Goal: Information Seeking & Learning: Learn about a topic

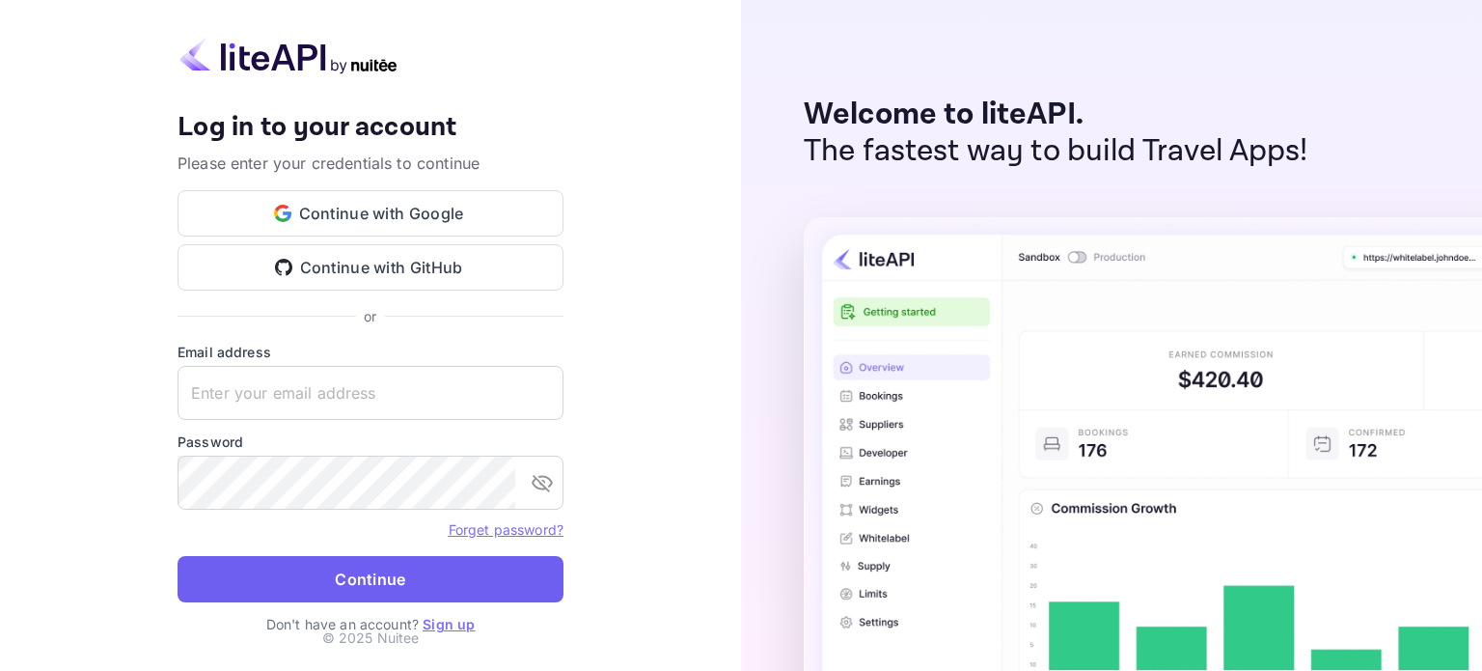
type input "[EMAIL_ADDRESS][DOMAIN_NAME]"
click at [268, 591] on button "Continue" at bounding box center [371, 579] width 386 height 46
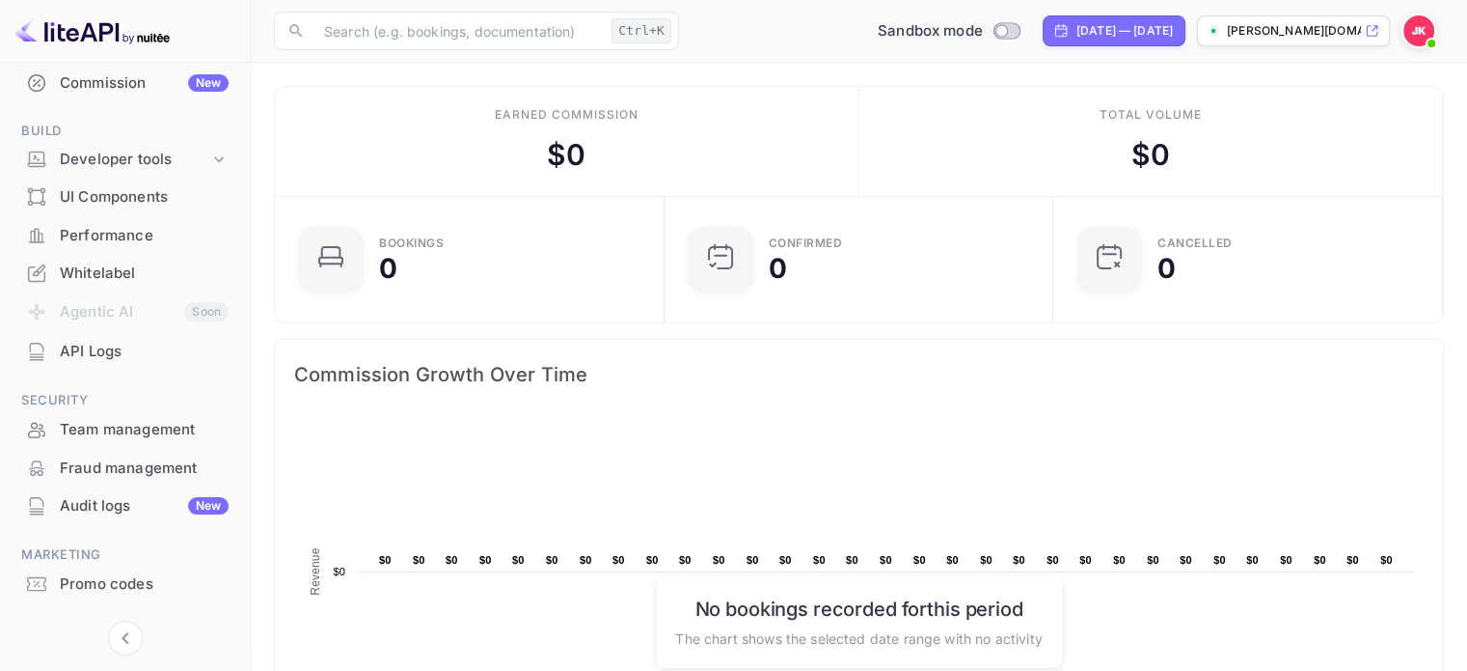
scroll to position [255, 0]
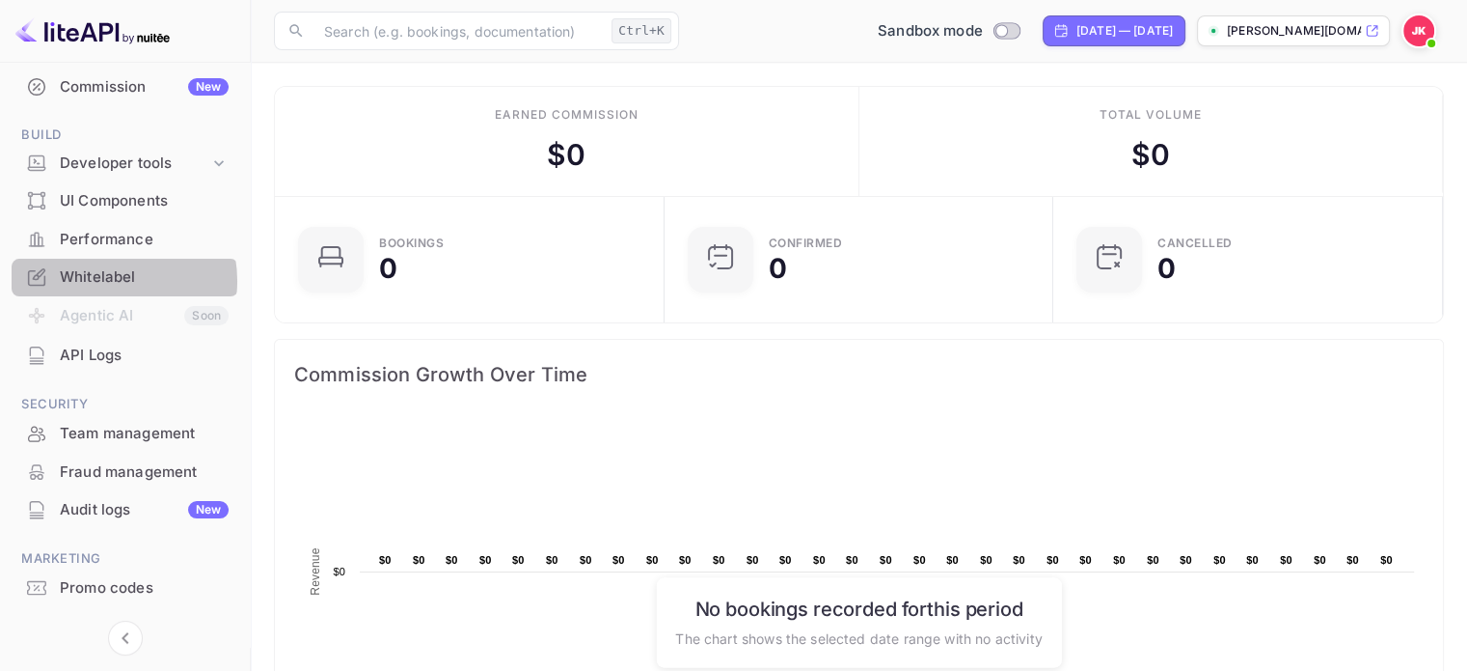
click at [102, 281] on div "Whitelabel" at bounding box center [144, 277] width 169 height 22
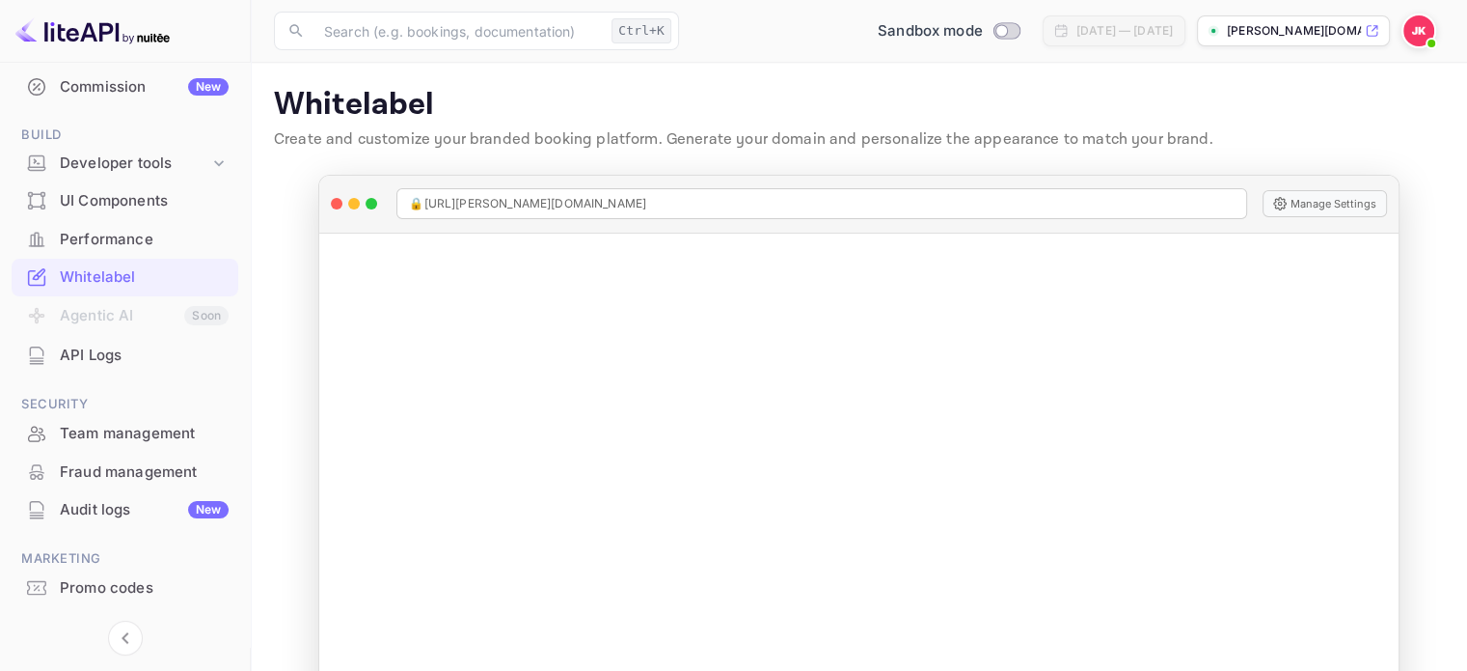
click at [674, 132] on p "Create and customize your branded booking platform. Generate your domain and pe…" at bounding box center [859, 139] width 1170 height 23
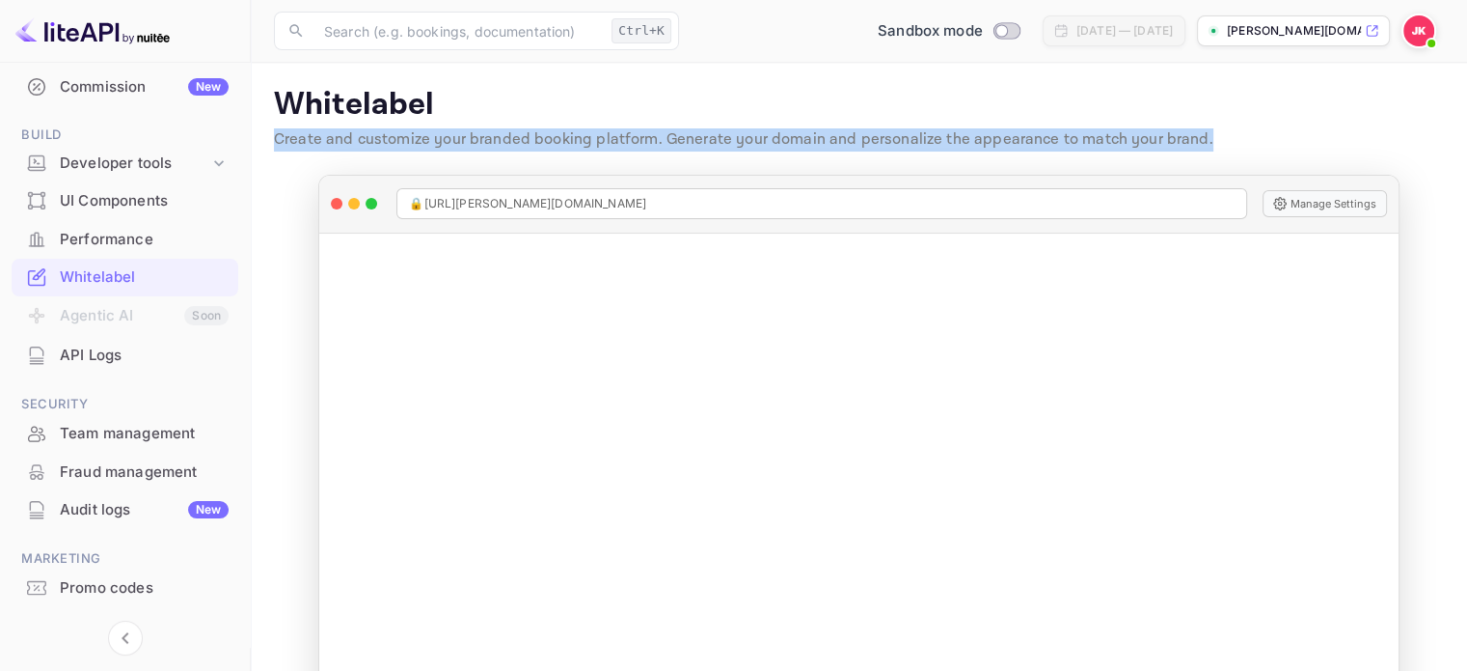
click at [674, 132] on p "Create and customize your branded booking platform. Generate your domain and pe…" at bounding box center [859, 139] width 1170 height 23
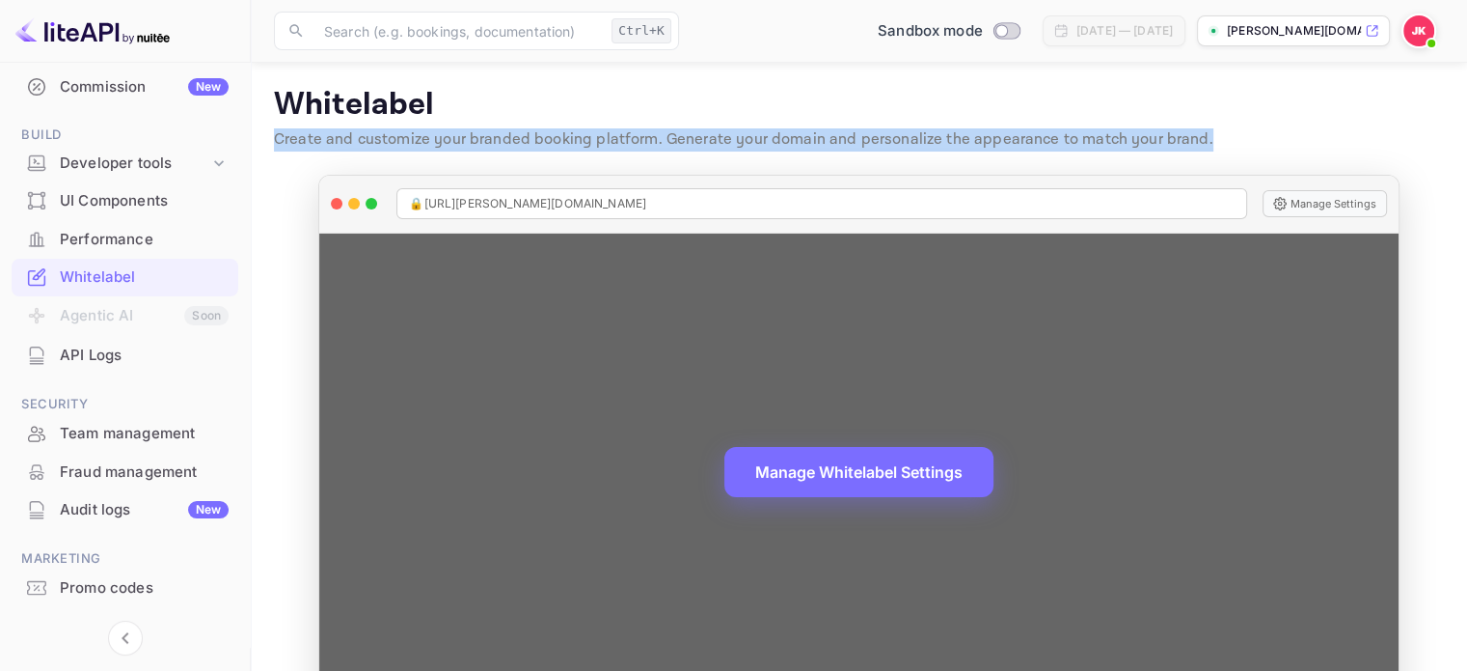
scroll to position [63, 0]
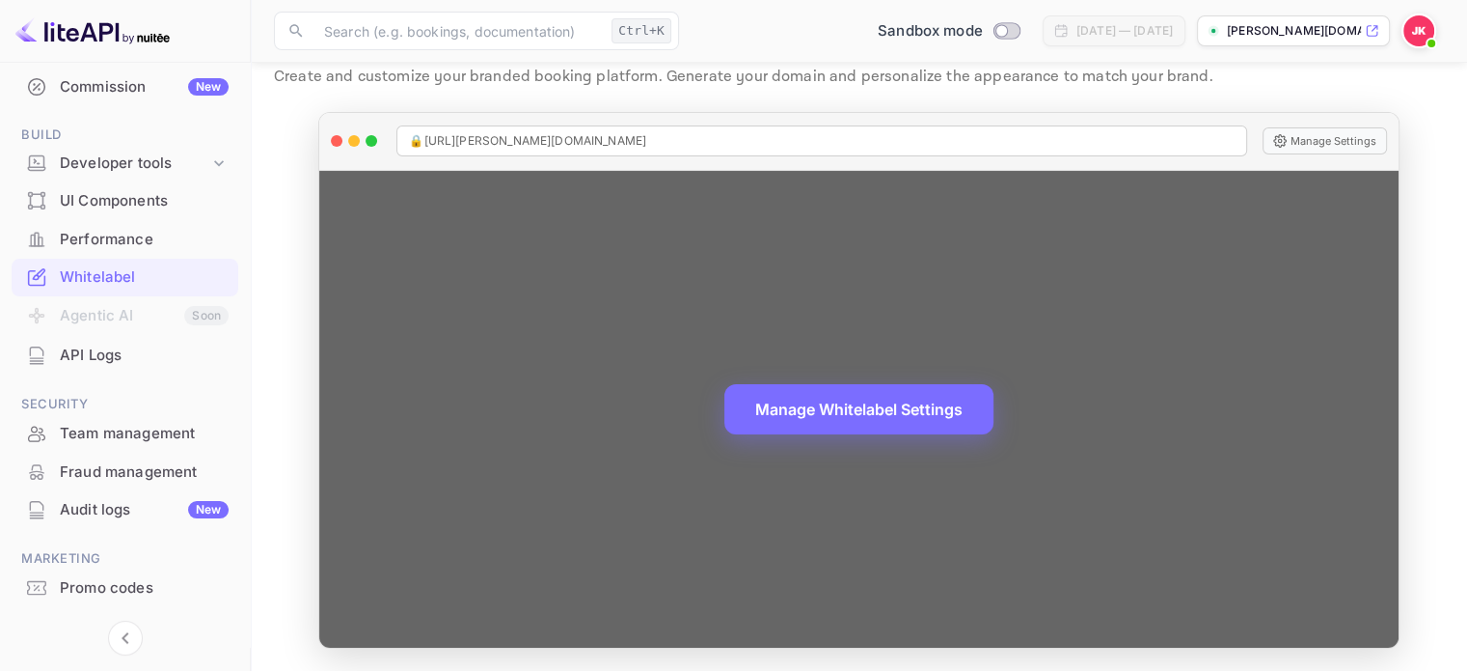
click at [442, 385] on div "Manage Whitelabel Settings" at bounding box center [858, 409] width 1079 height 477
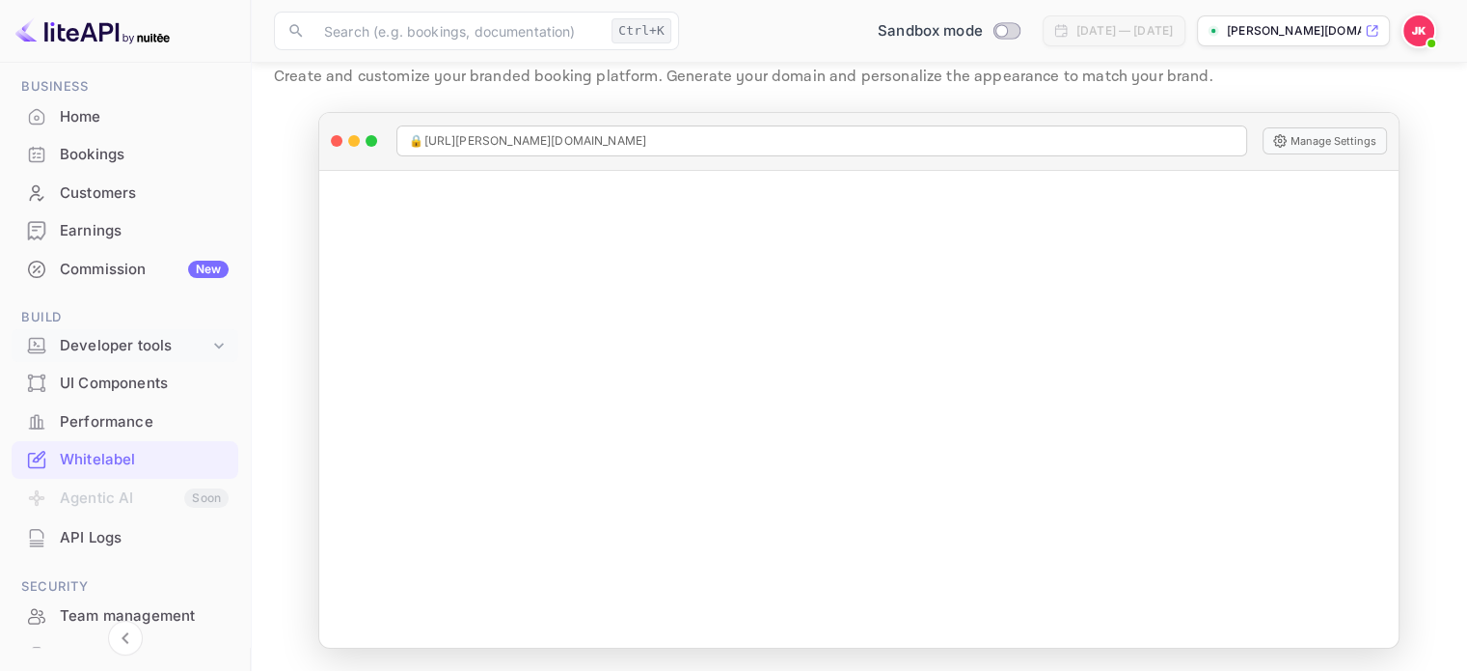
scroll to position [0, 0]
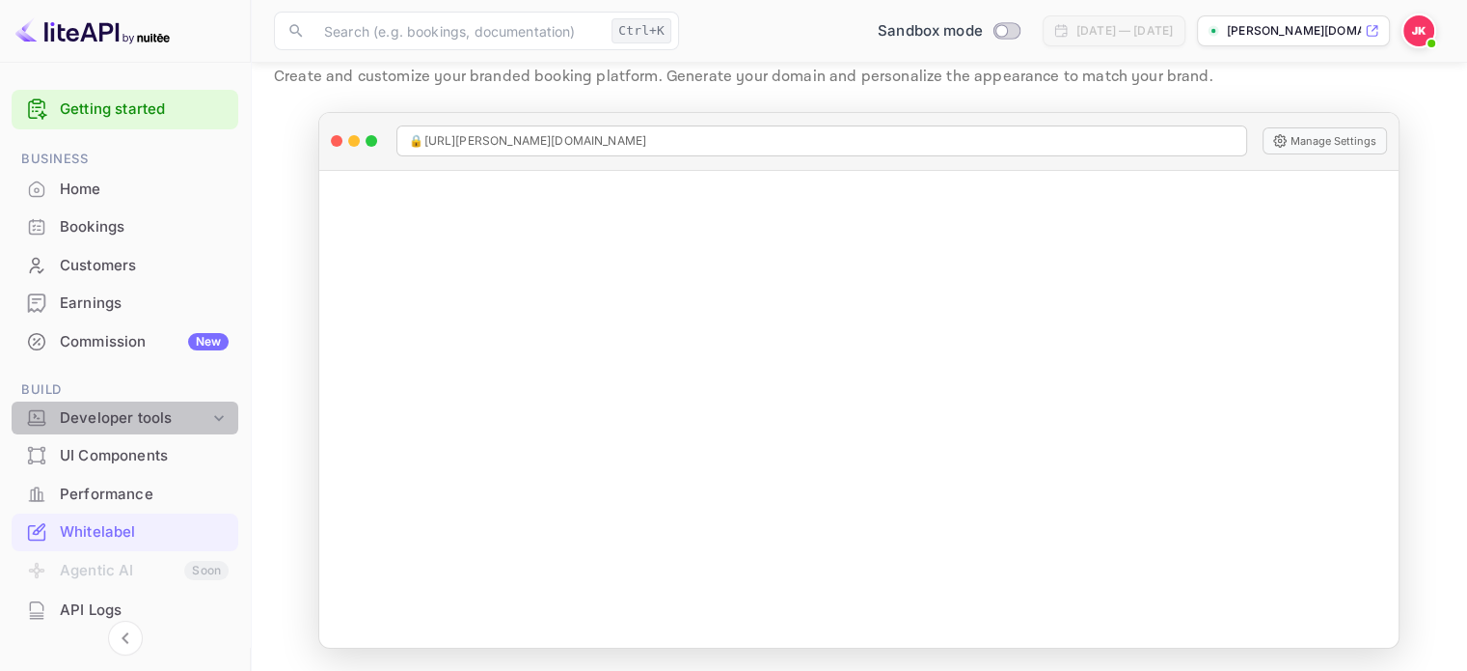
click at [181, 409] on div "Developer tools" at bounding box center [135, 418] width 150 height 22
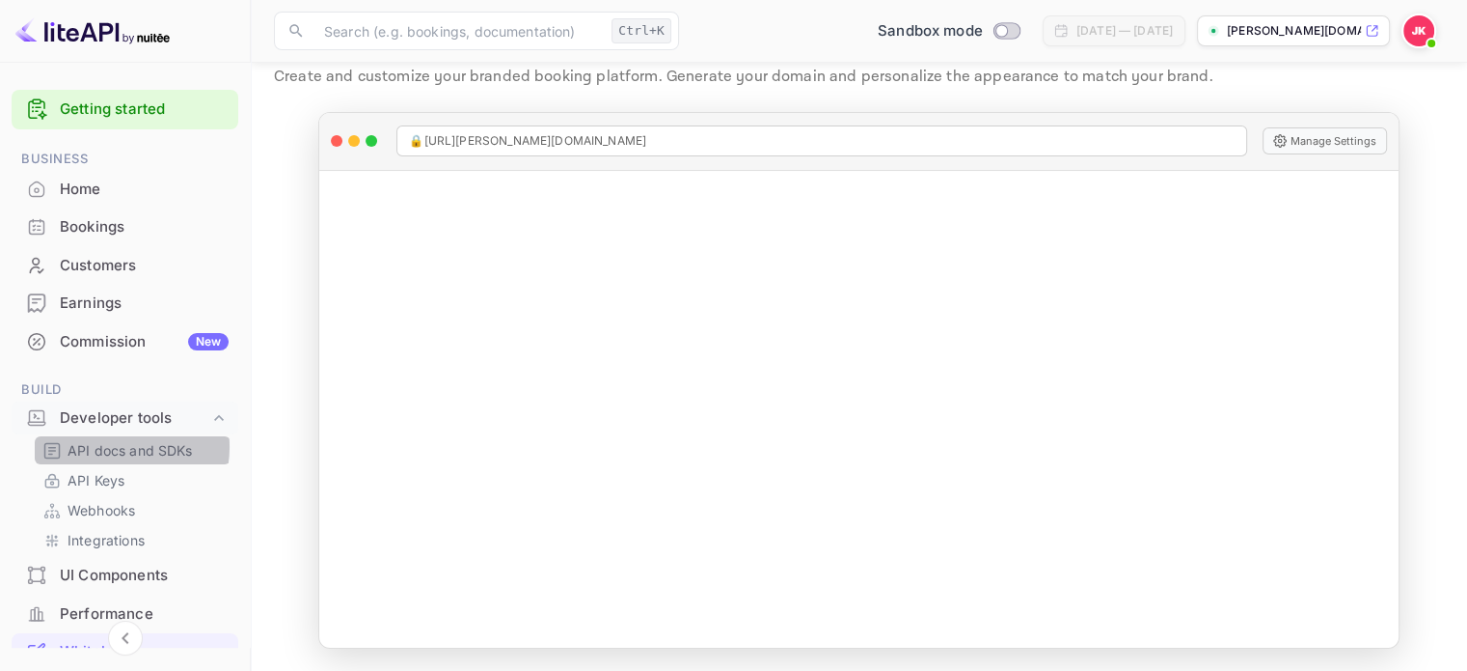
click at [117, 447] on p "API docs and SDKs" at bounding box center [130, 450] width 125 height 20
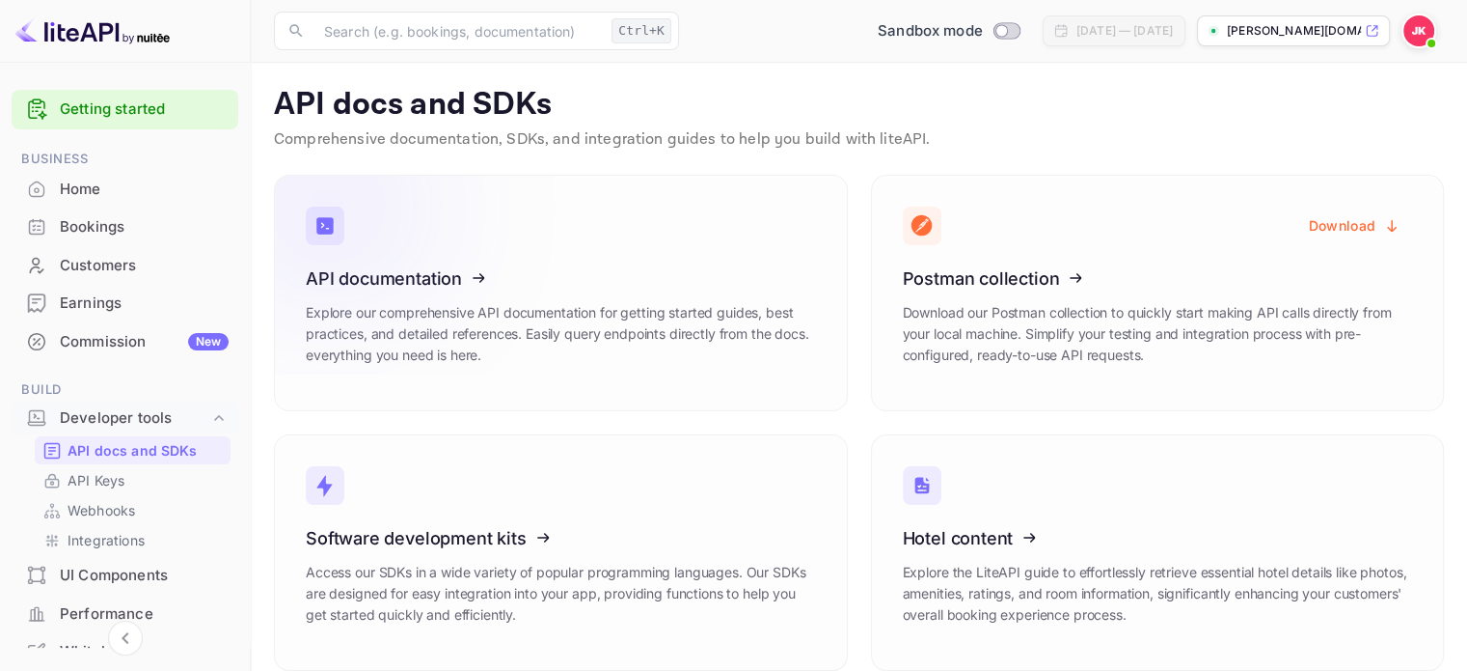
scroll to position [23, 0]
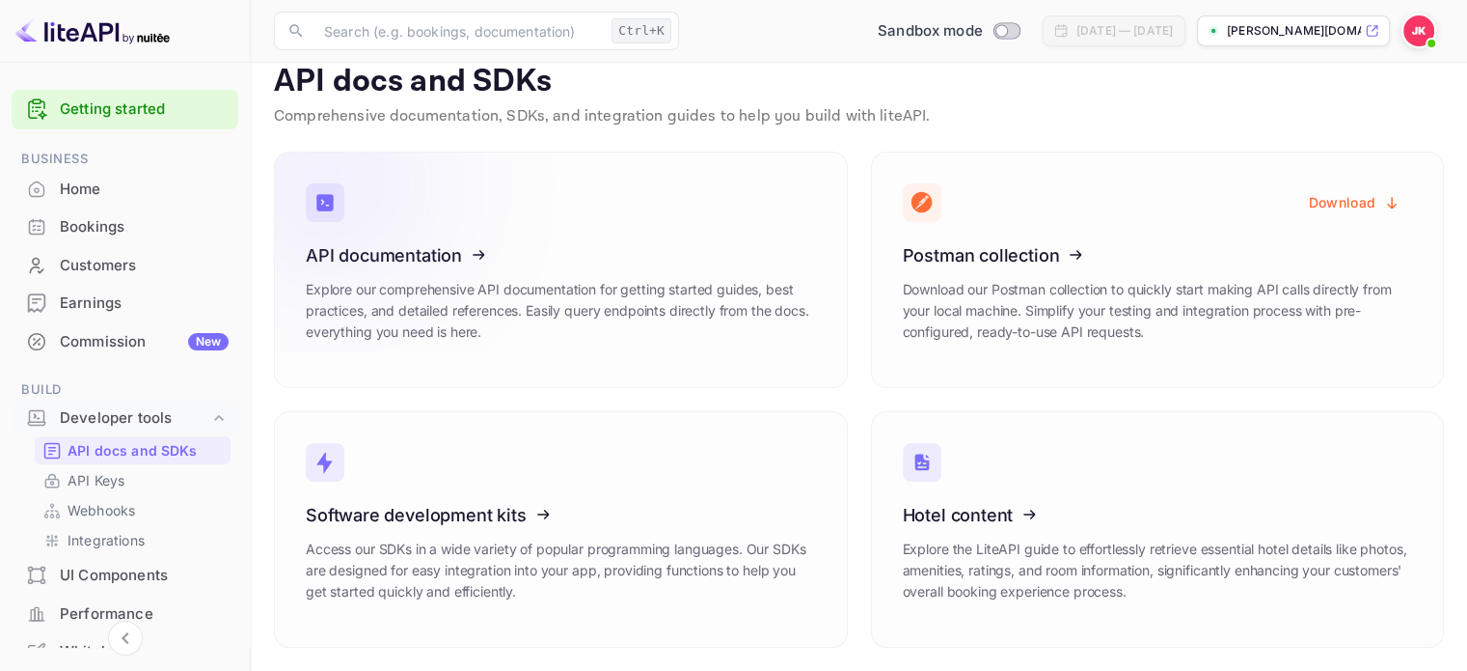
click at [517, 208] on icon at bounding box center [425, 251] width 300 height 199
click at [485, 235] on icon at bounding box center [425, 251] width 300 height 199
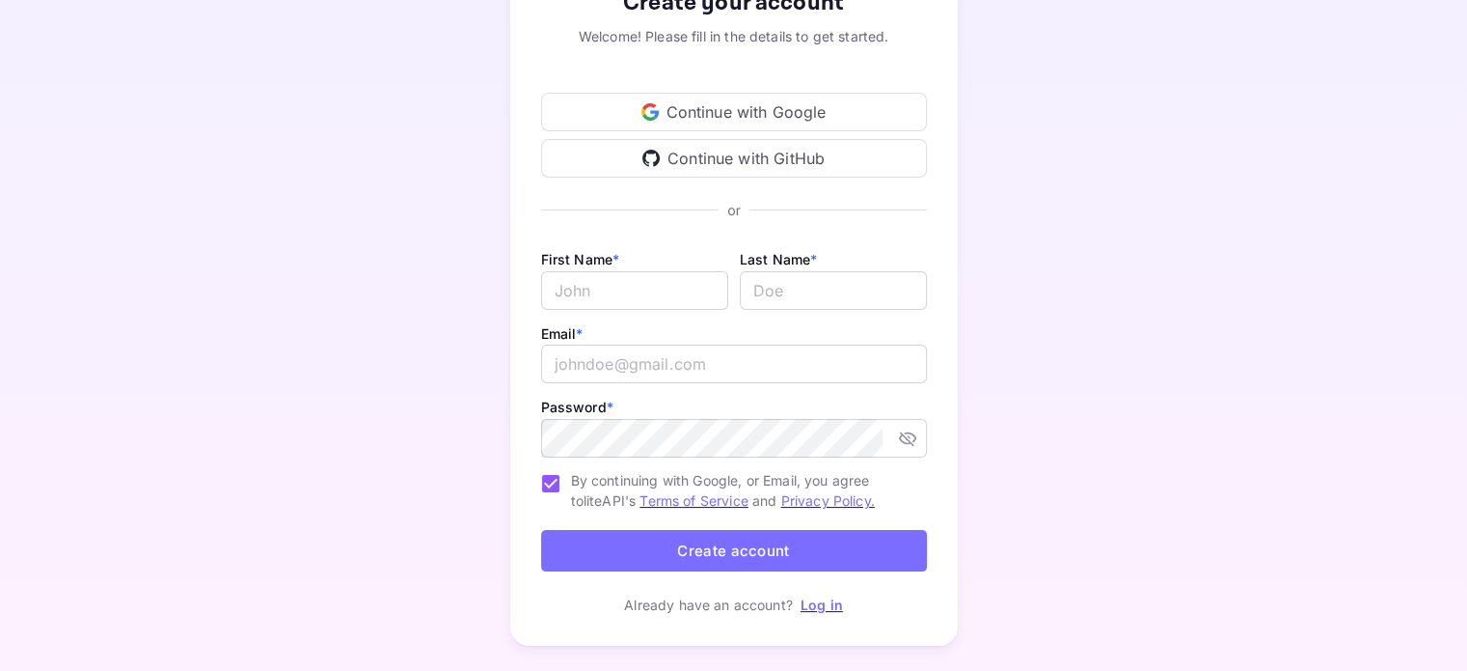
scroll to position [158, 0]
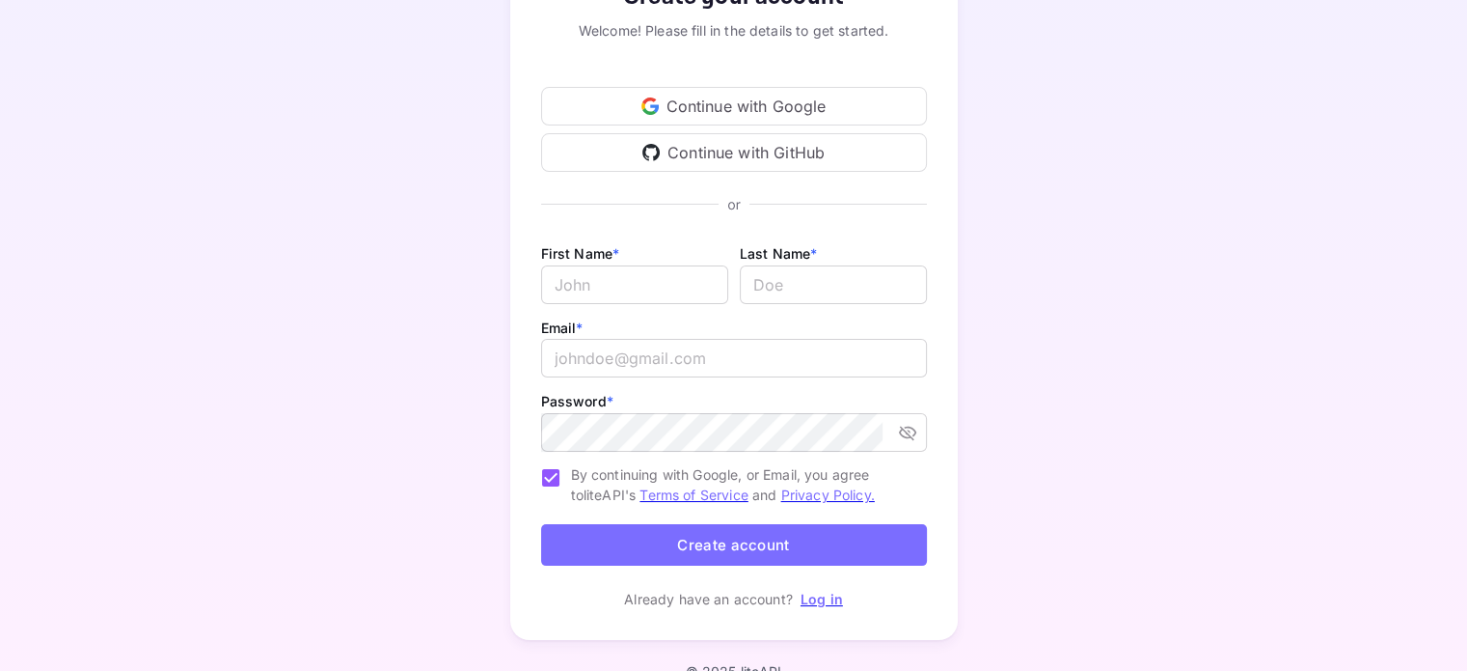
type input "[EMAIL_ADDRESS][DOMAIN_NAME]"
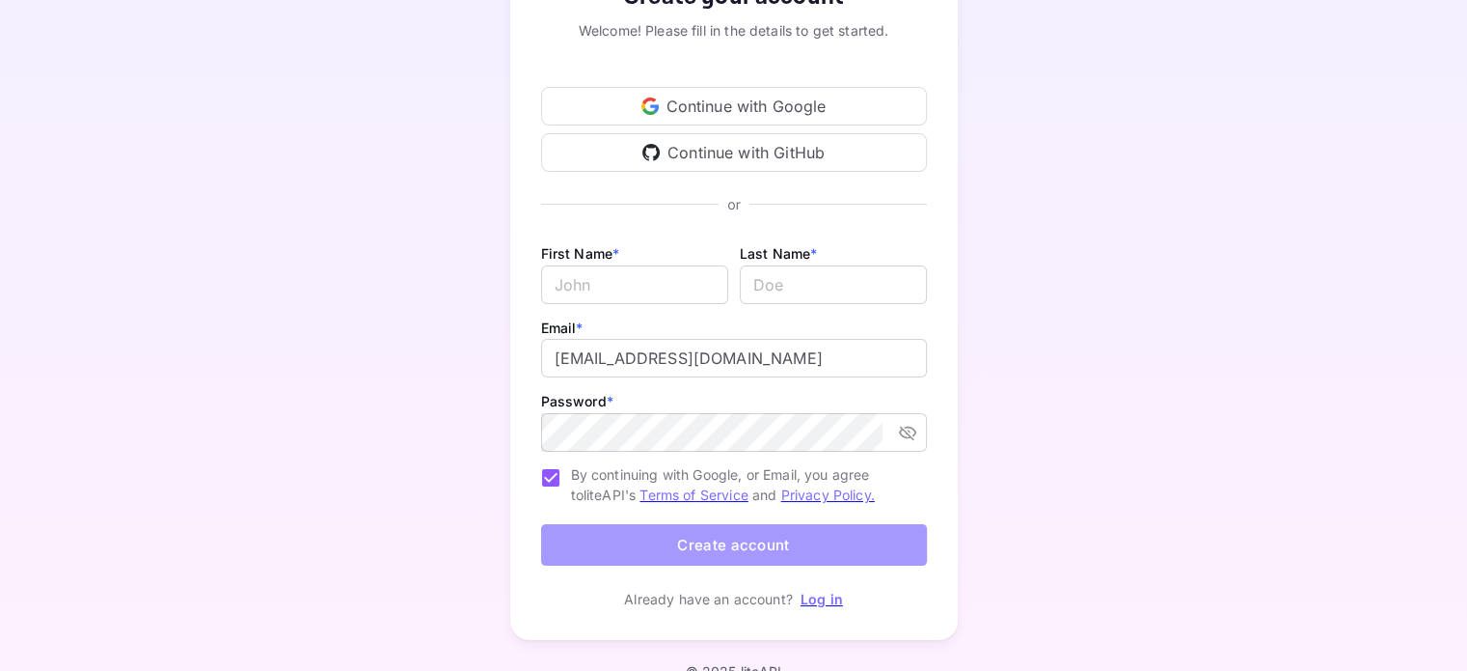
click at [620, 538] on button "Create account" at bounding box center [734, 544] width 386 height 41
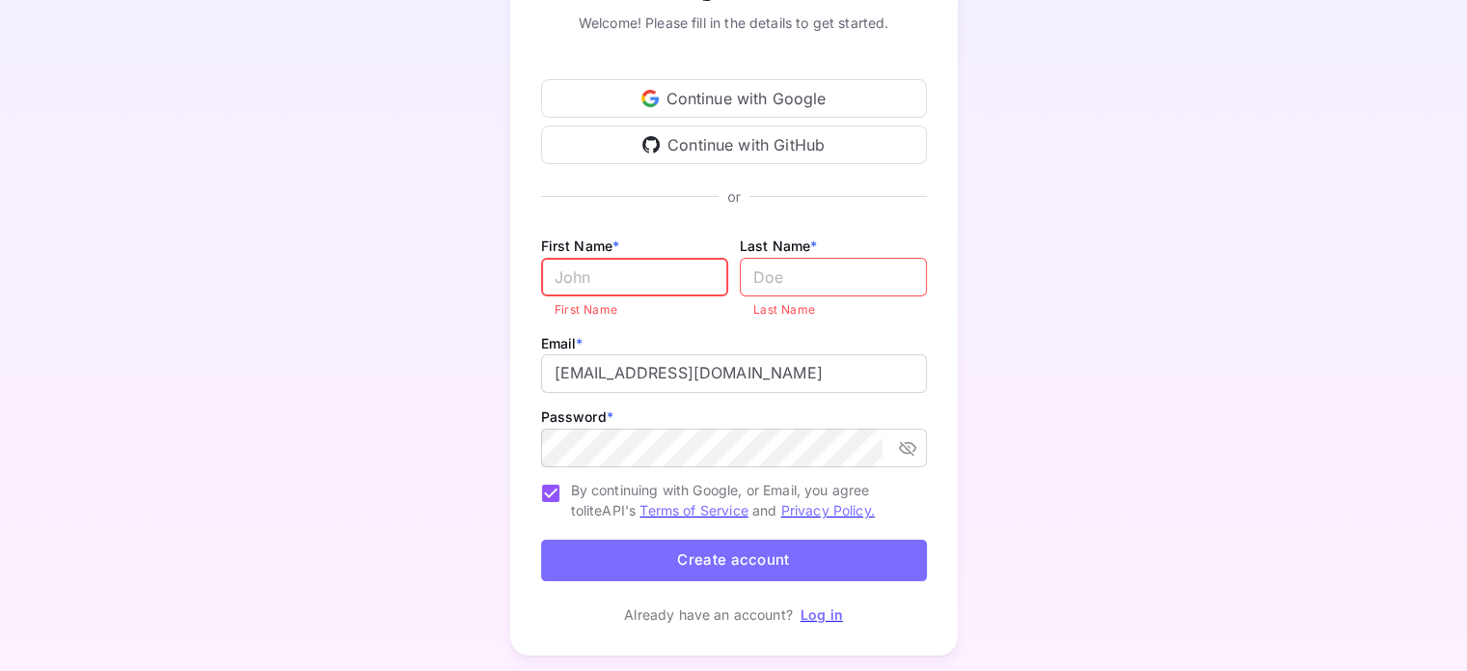
scroll to position [212, 0]
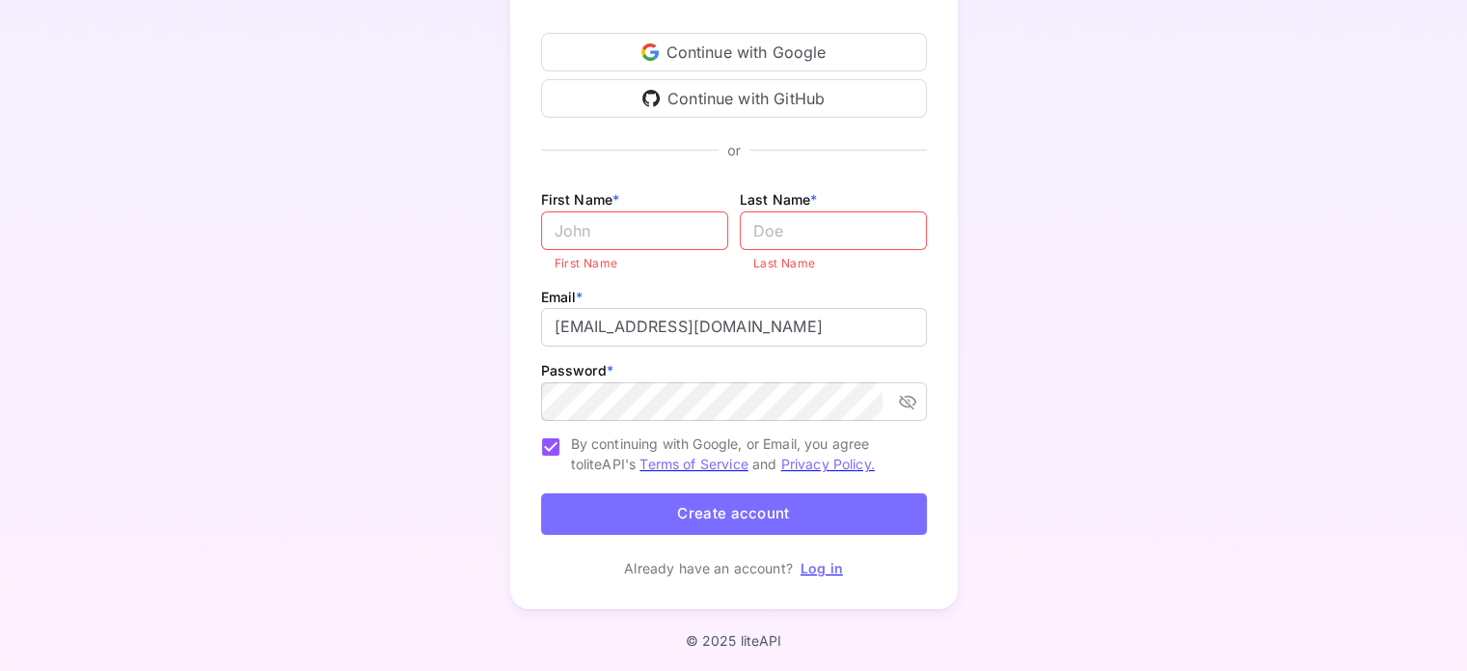
click at [820, 583] on div "Create your account Welcome! Please fill in the details to get started. Continu…" at bounding box center [734, 252] width 448 height 714
click at [820, 572] on link "Log in" at bounding box center [822, 568] width 42 height 16
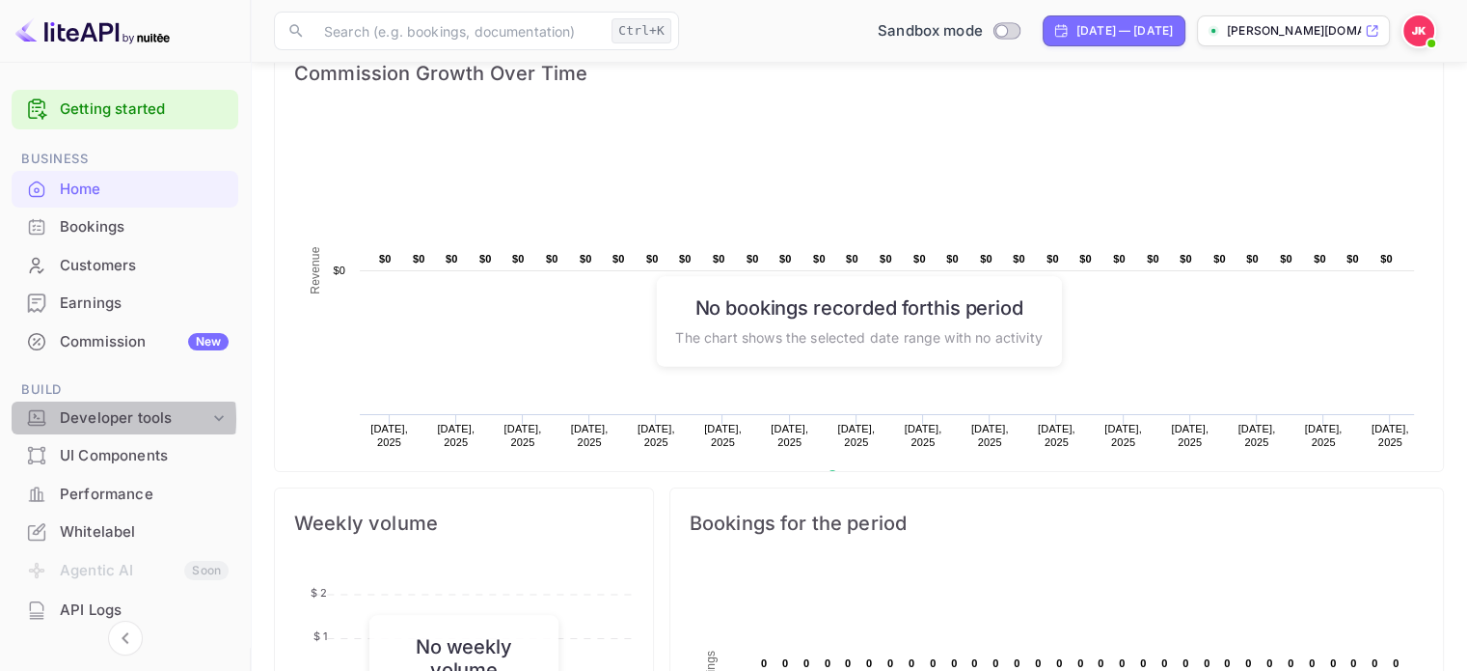
click at [96, 418] on div "Developer tools" at bounding box center [135, 418] width 150 height 22
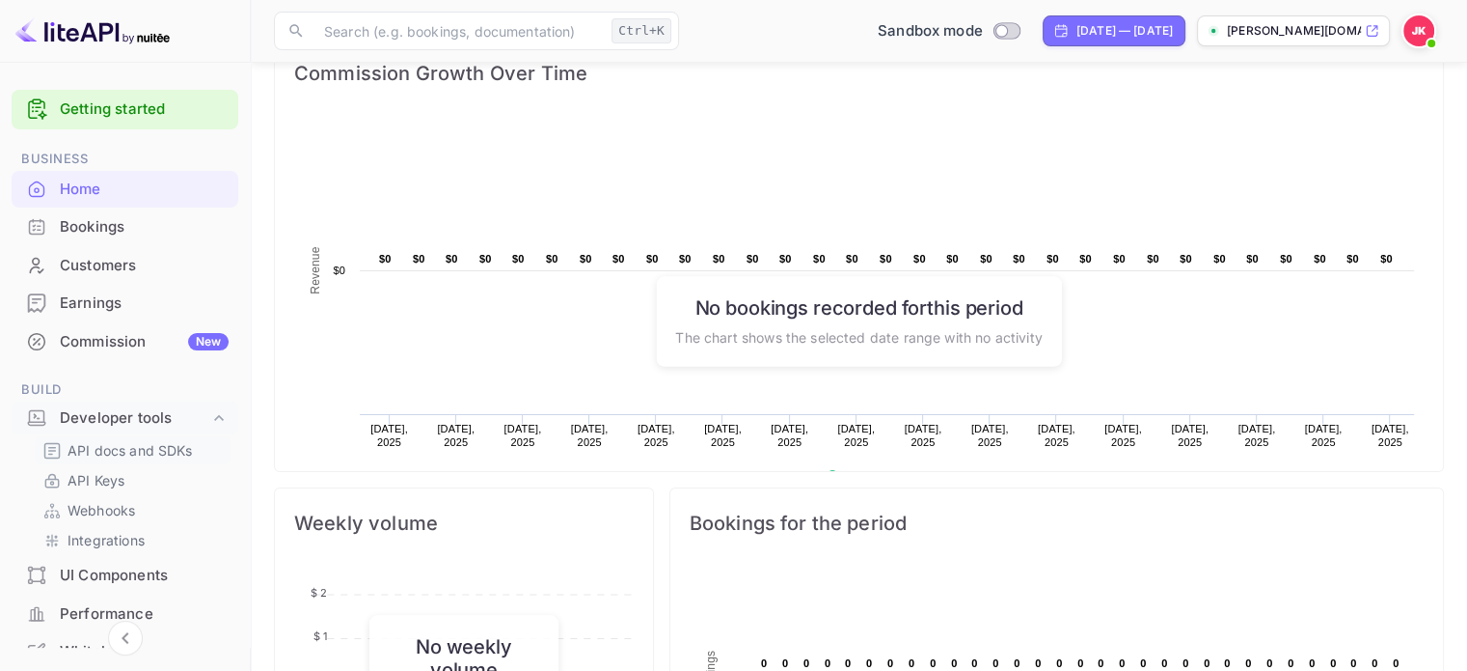
click at [94, 447] on p "API docs and SDKs" at bounding box center [130, 450] width 125 height 20
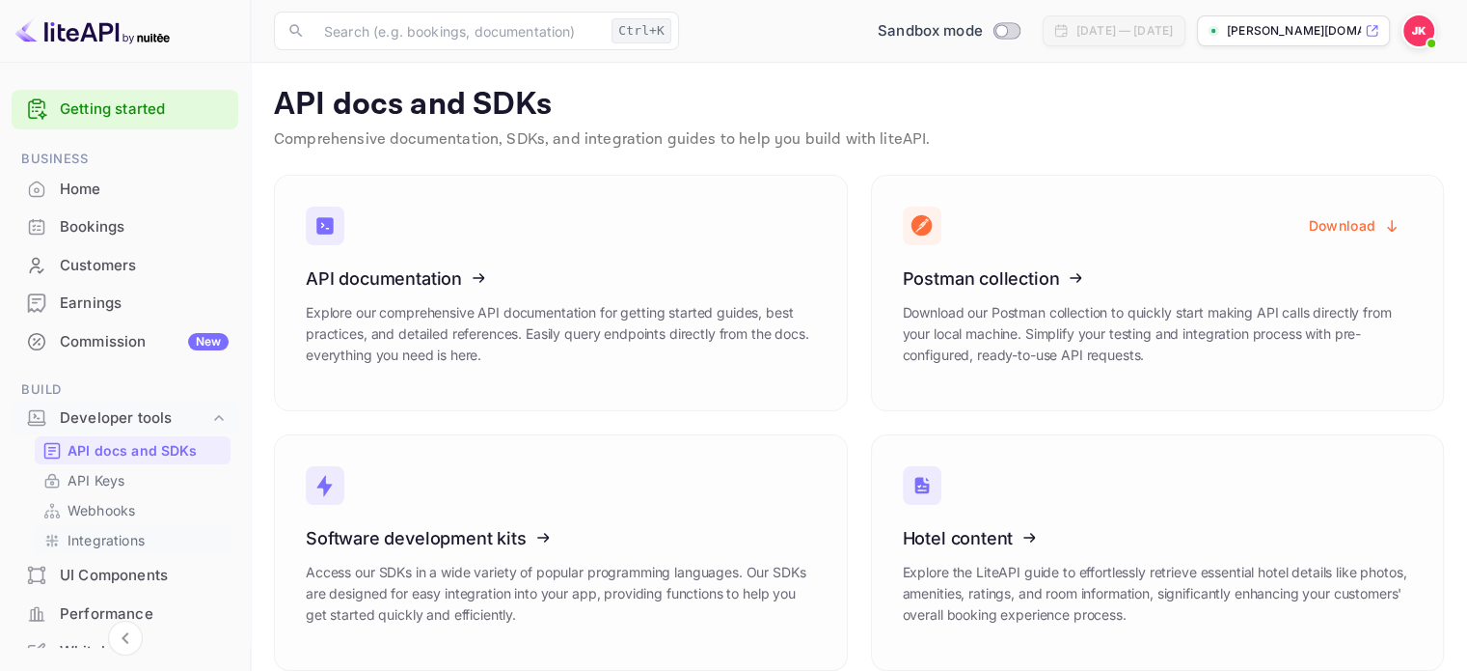
click at [131, 537] on p "Integrations" at bounding box center [106, 540] width 77 height 20
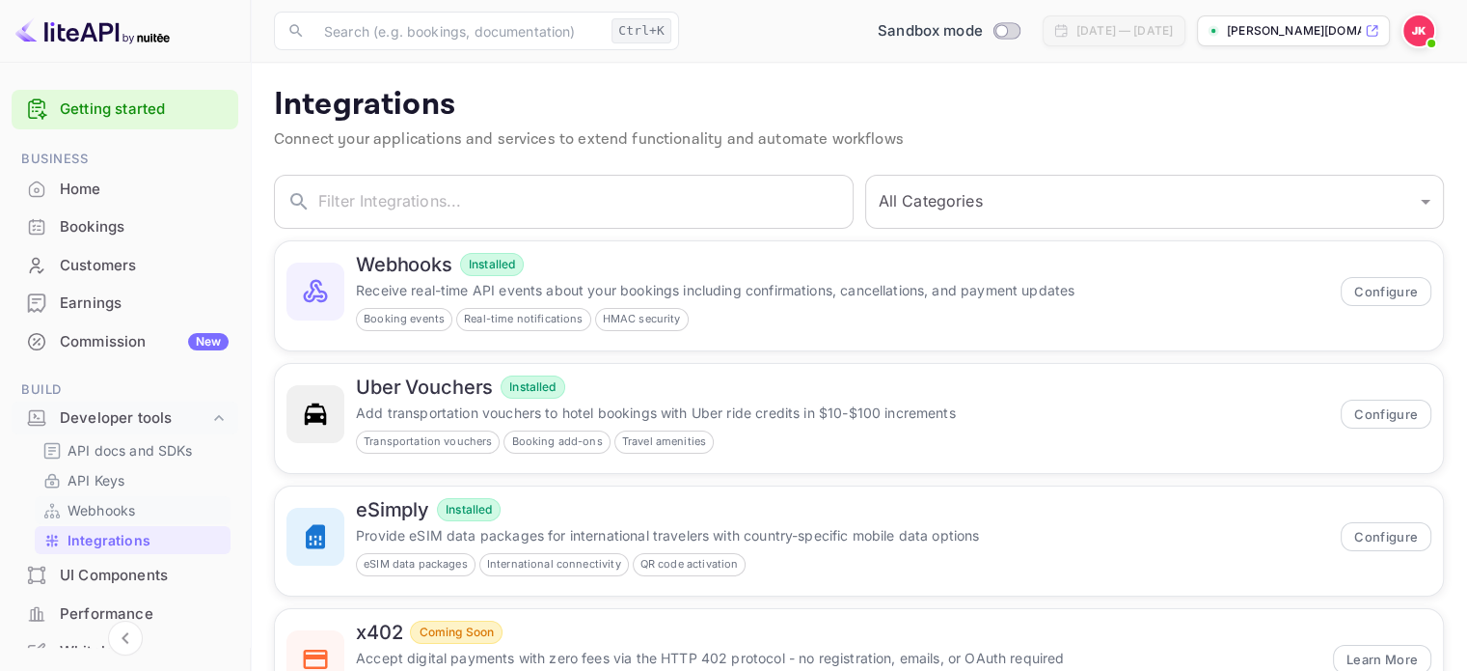
click at [172, 504] on div "Getting started Business Home Bookings Customers Earnings Commission New Build …" at bounding box center [733, 440] width 1467 height 880
click at [92, 575] on div "UI Components" at bounding box center [144, 575] width 169 height 22
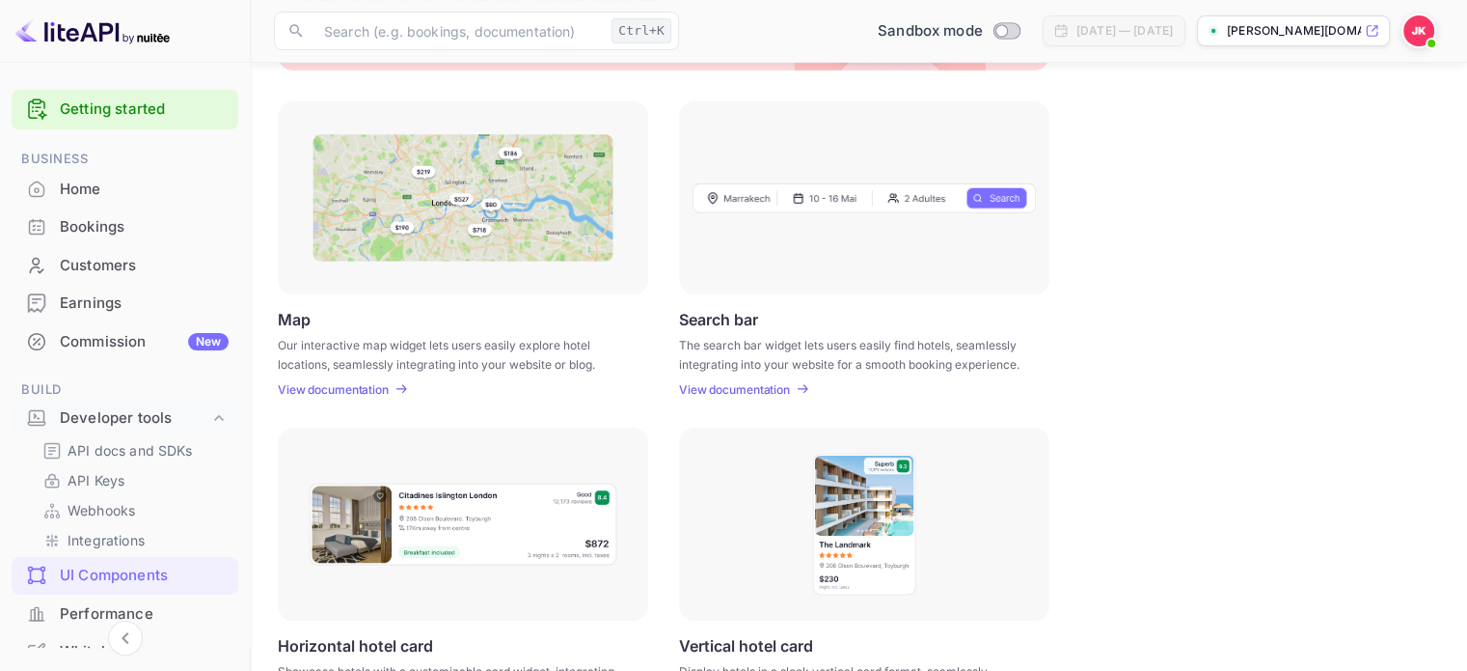
scroll to position [238, 0]
click at [716, 371] on p "The search bar widget lets users easily find hotels, seamlessly integrating int…" at bounding box center [852, 354] width 346 height 35
click at [714, 389] on p "View documentation" at bounding box center [734, 390] width 111 height 14
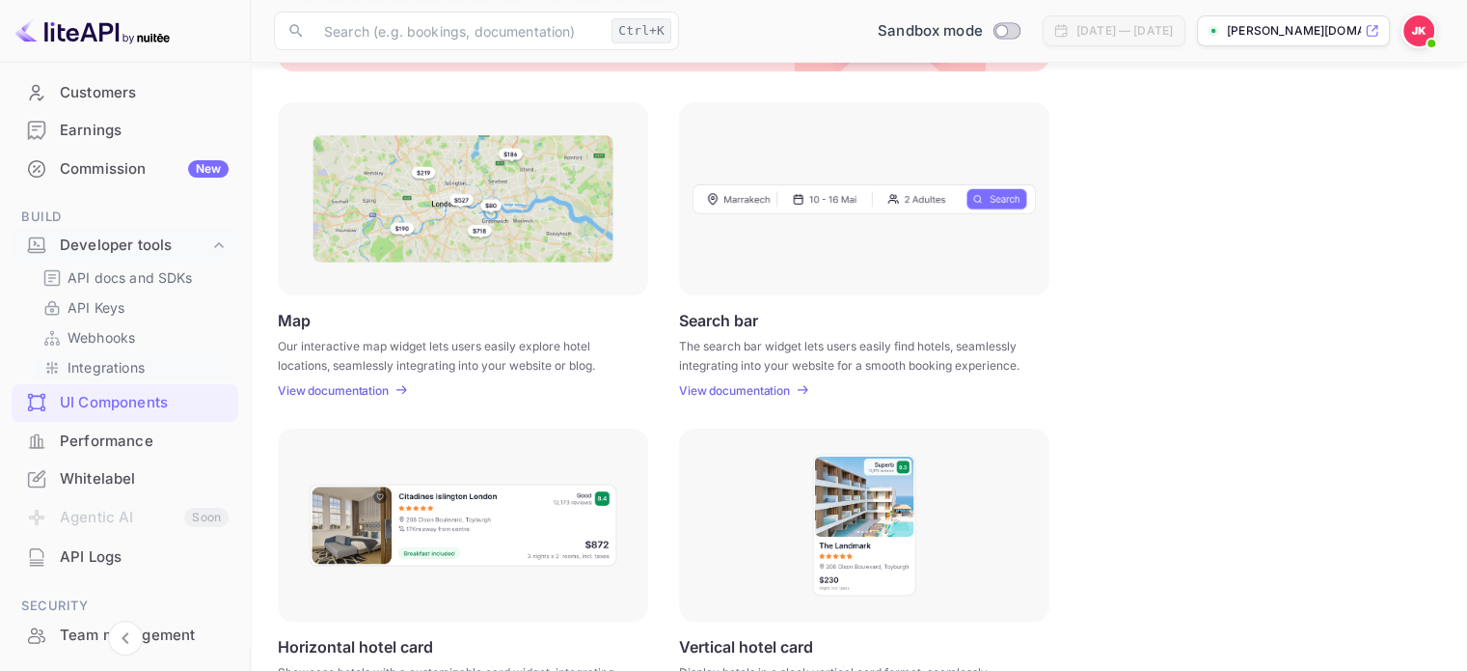
scroll to position [181, 0]
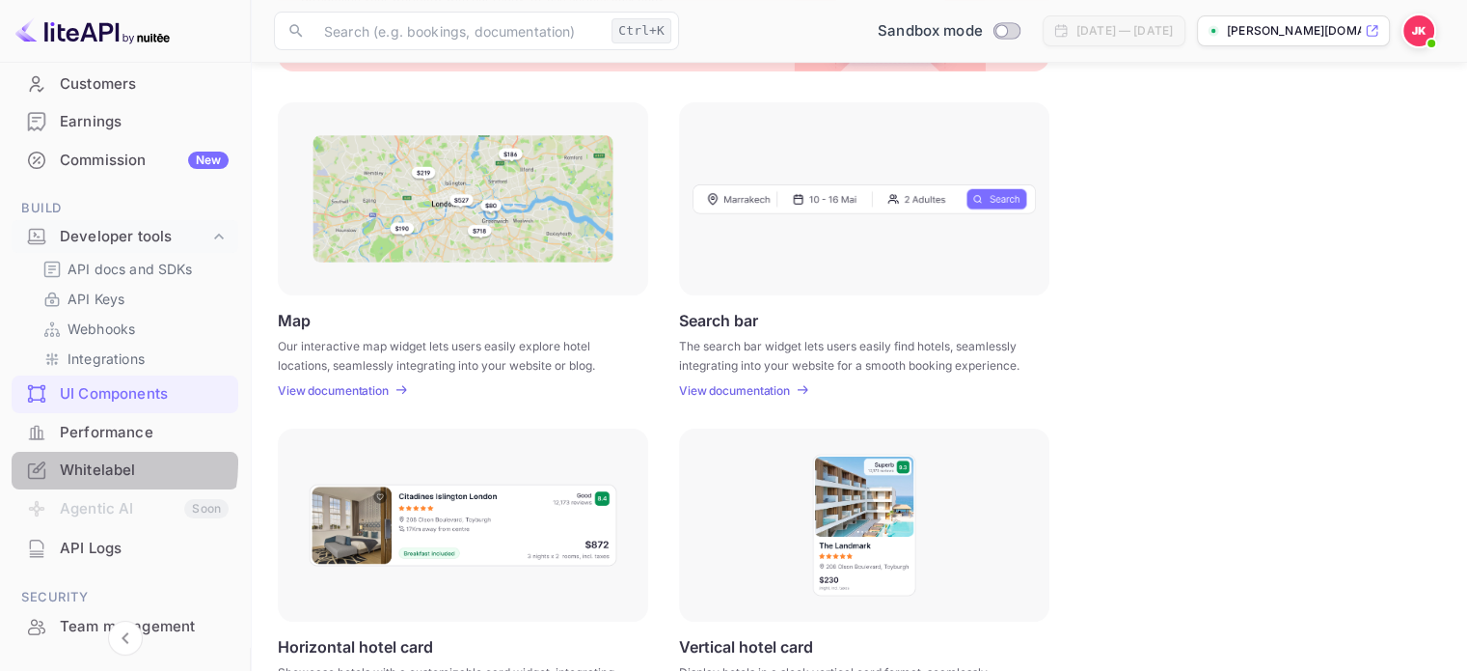
click at [97, 462] on div "Whitelabel" at bounding box center [144, 470] width 169 height 22
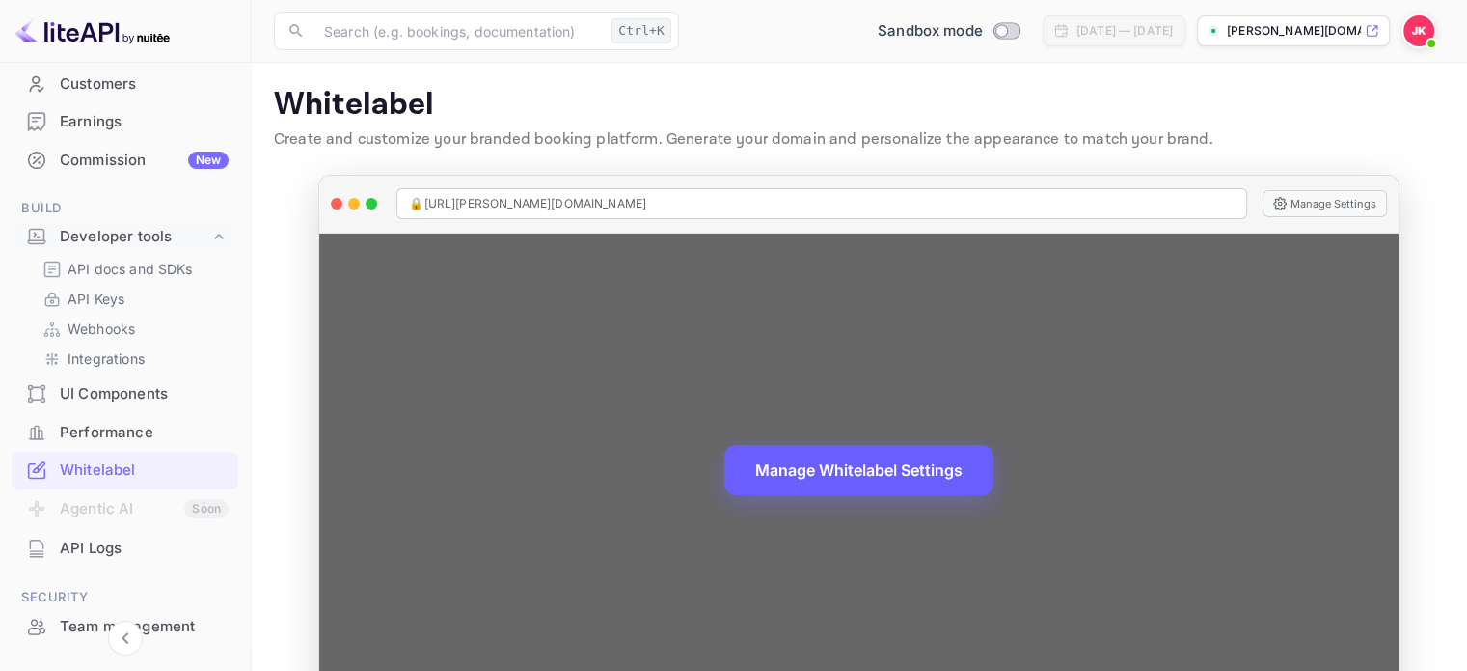
click at [813, 464] on button "Manage Whitelabel Settings" at bounding box center [859, 470] width 269 height 50
